Goal: Use online tool/utility

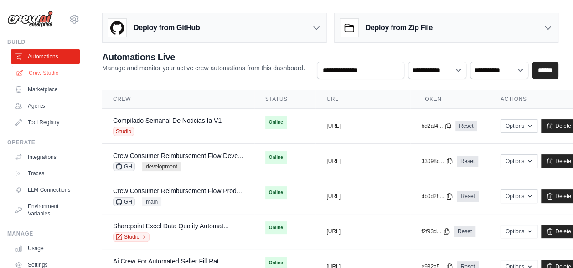
click at [40, 75] on link "Crew Studio" at bounding box center [46, 73] width 69 height 15
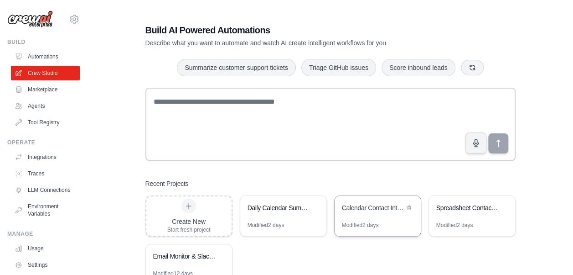
click at [356, 212] on div "Calendar Contact Intelligence" at bounding box center [373, 208] width 62 height 11
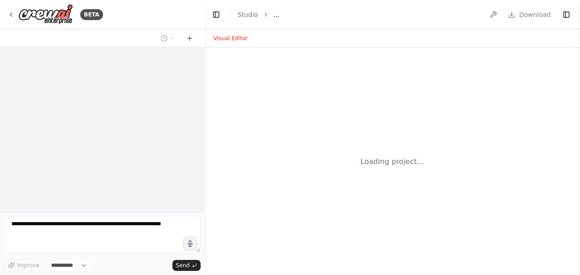
select select "****"
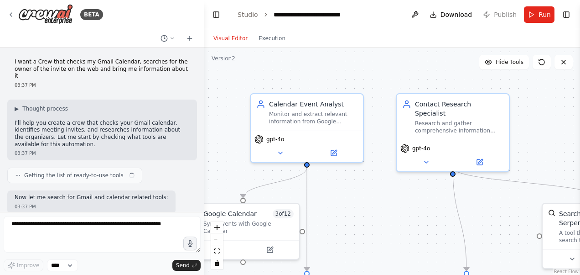
scroll to position [610, 0]
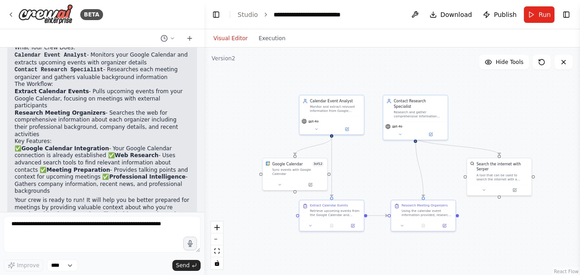
drag, startPoint x: 394, startPoint y: 216, endPoint x: 382, endPoint y: 166, distance: 51.5
click at [382, 166] on div ".deletable-edge-delete-btn { width: 20px; height: 20px; border: 0px solid #ffff…" at bounding box center [392, 161] width 376 height 228
